Goal: Register for event/course

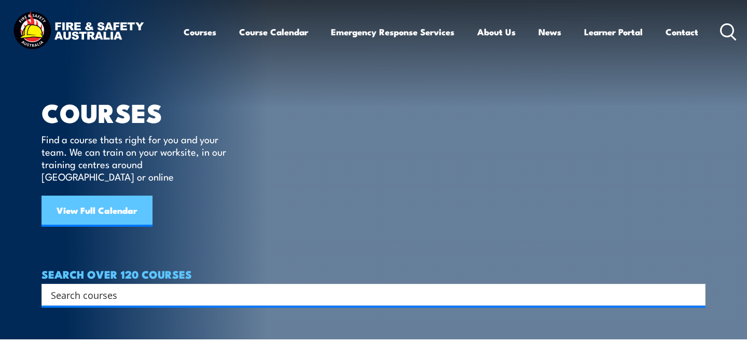
click at [123, 201] on link "View Full Calendar" at bounding box center [96, 211] width 111 height 31
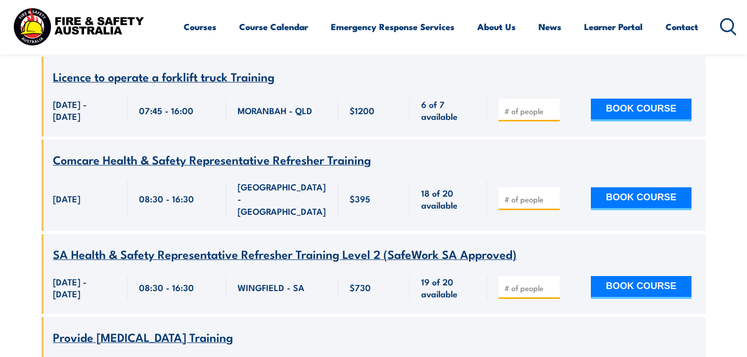
scroll to position [5559, 0]
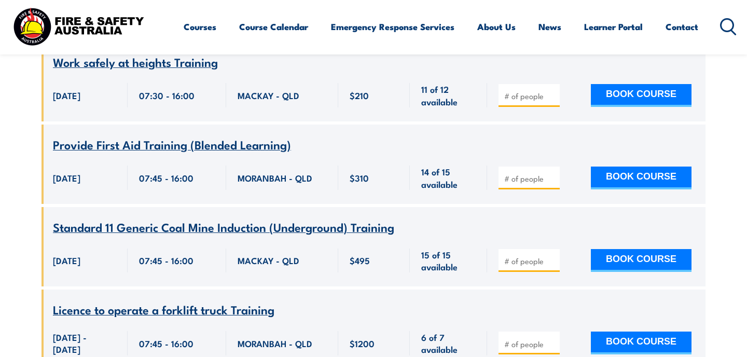
click at [726, 25] on icon at bounding box center [728, 26] width 17 height 17
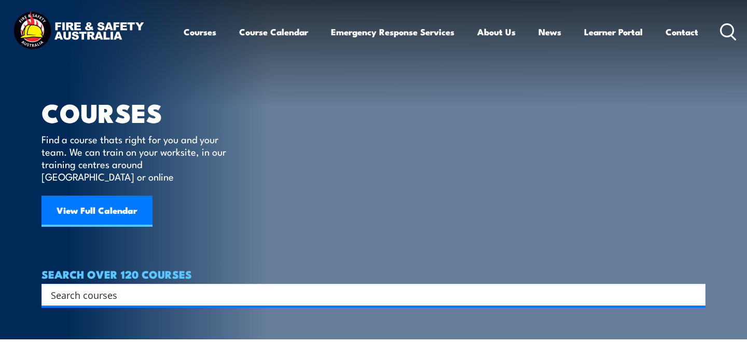
click at [135, 287] on input "Search input" at bounding box center [367, 295] width 632 height 16
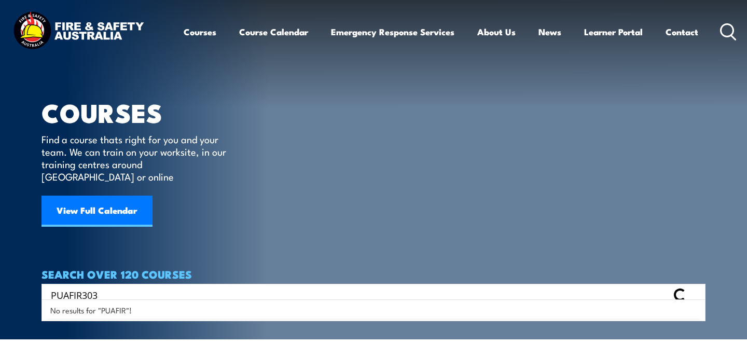
type input "PUAFIR303"
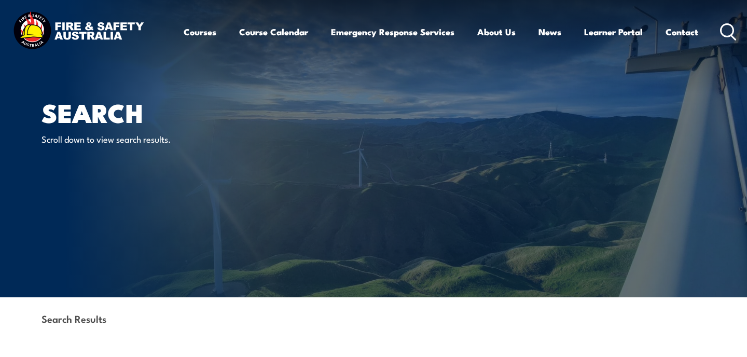
click at [731, 29] on icon at bounding box center [728, 31] width 17 height 17
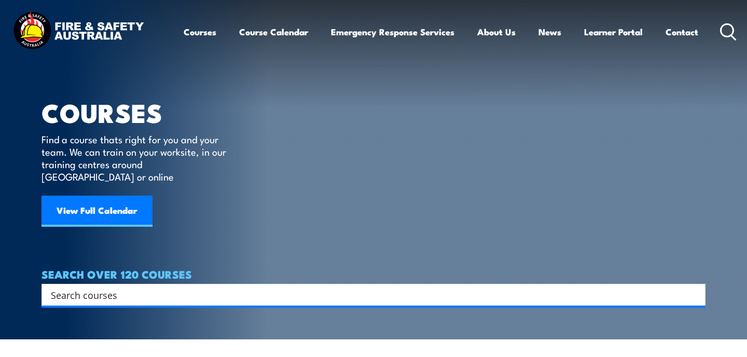
click at [90, 287] on input "Search input" at bounding box center [367, 295] width 632 height 16
type input "wildfire"
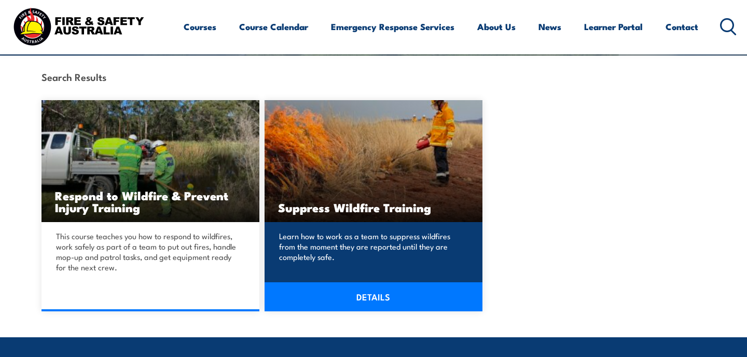
scroll to position [241, 0]
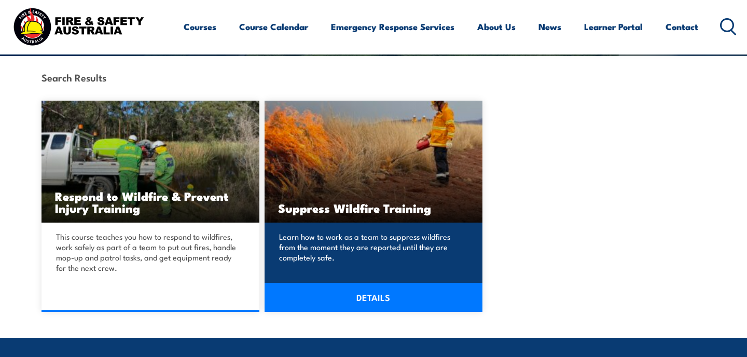
click at [372, 298] on link "DETAILS" at bounding box center [374, 297] width 218 height 29
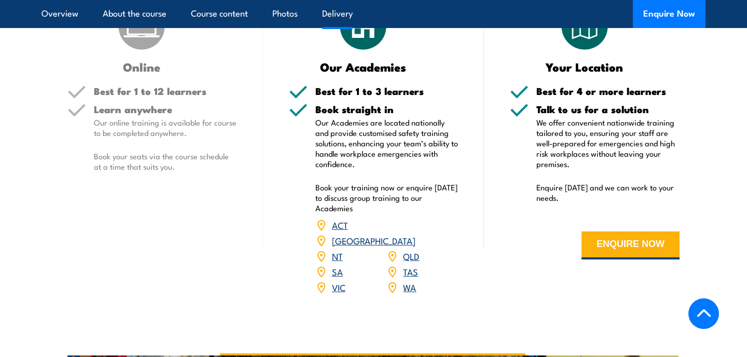
scroll to position [1249, 0]
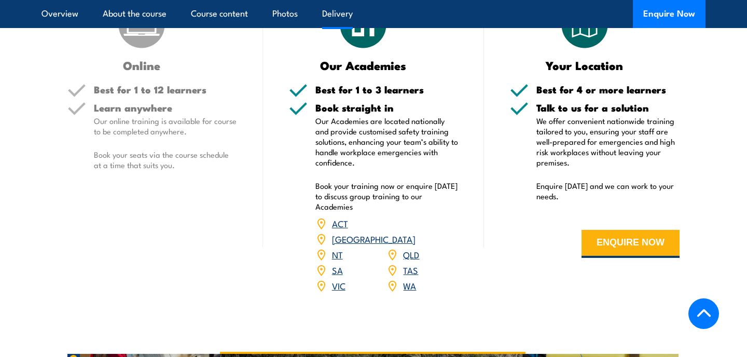
click at [411, 232] on link "[GEOGRAPHIC_DATA]" at bounding box center [374, 238] width 84 height 12
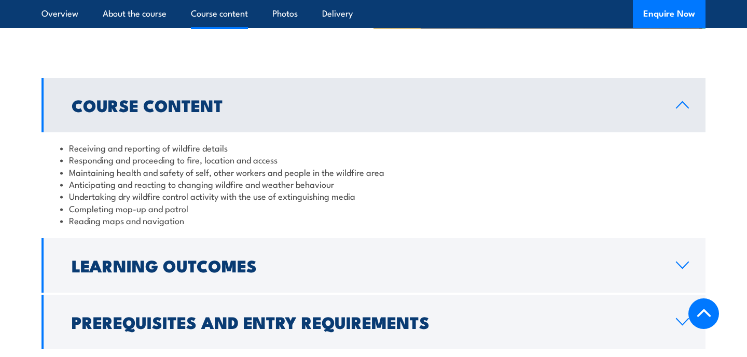
scroll to position [824, 0]
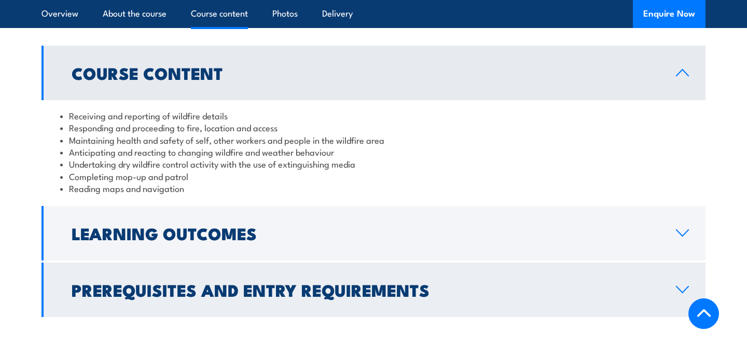
click at [677, 287] on icon at bounding box center [682, 289] width 12 height 6
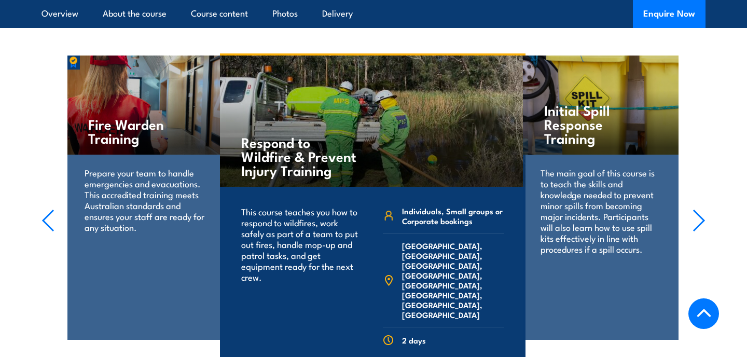
scroll to position [1631, 0]
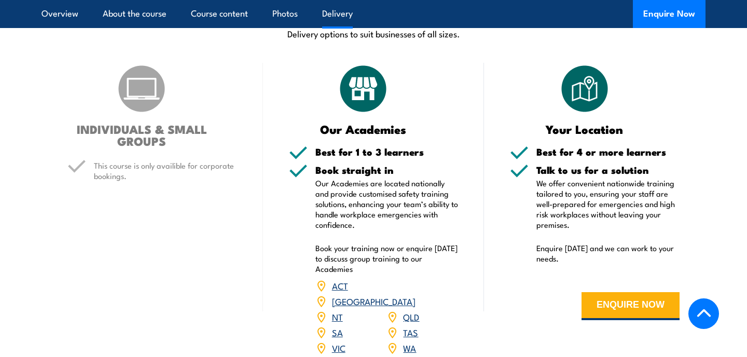
scroll to position [1197, 0]
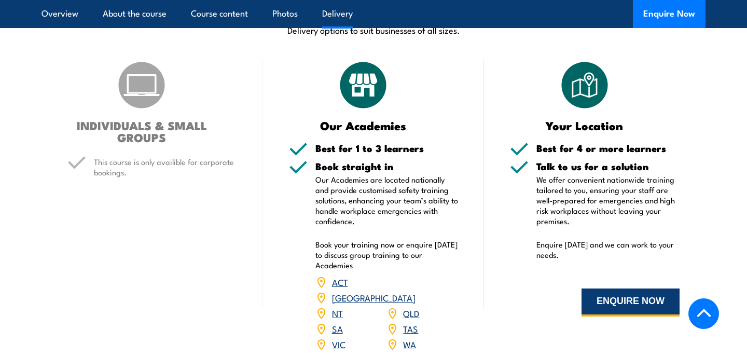
click at [638, 290] on button "ENQUIRE NOW" at bounding box center [630, 302] width 98 height 28
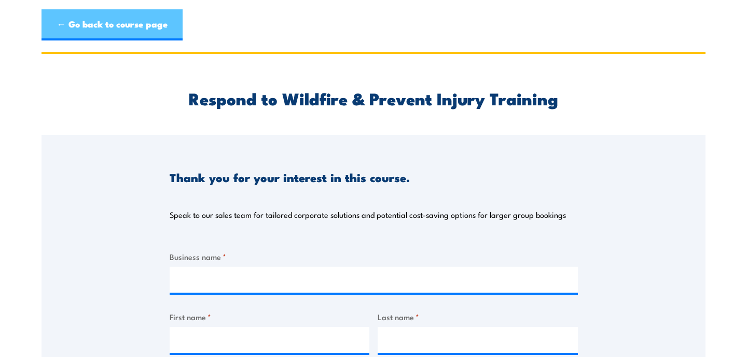
click at [78, 23] on link "← Go back to course page" at bounding box center [111, 24] width 141 height 31
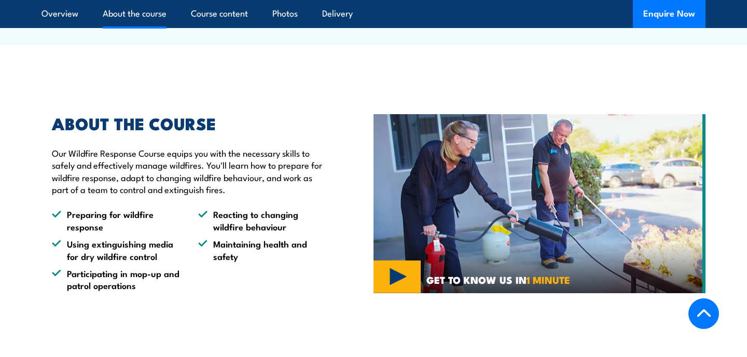
scroll to position [513, 0]
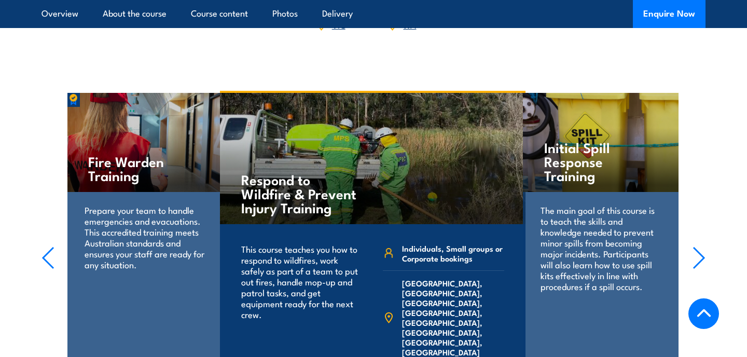
scroll to position [1506, 0]
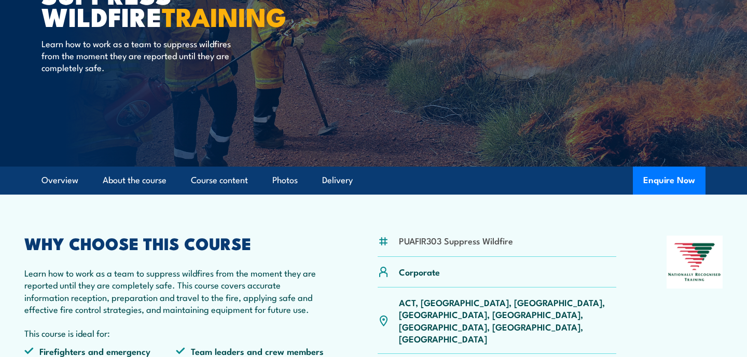
scroll to position [147, 0]
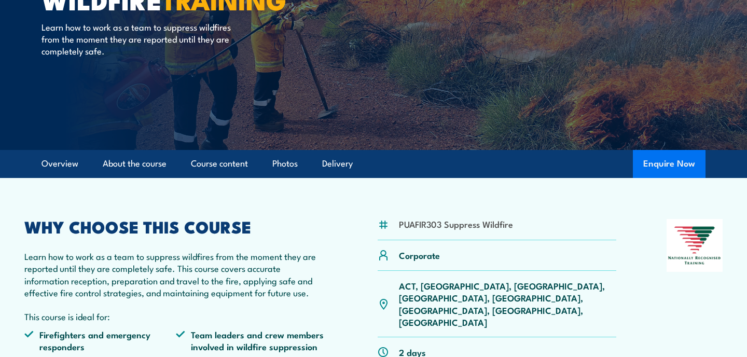
click at [663, 166] on button "Enquire Now" at bounding box center [669, 164] width 73 height 28
